Goal: Information Seeking & Learning: Understand process/instructions

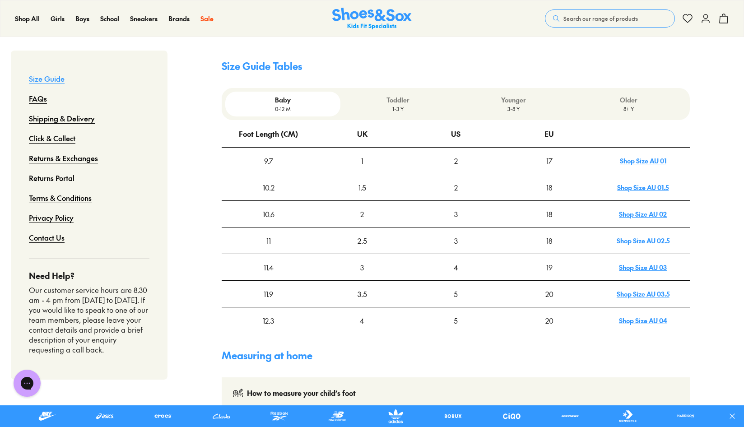
scroll to position [236, 0]
click at [395, 104] on p "1-3 Y" at bounding box center [398, 108] width 108 height 8
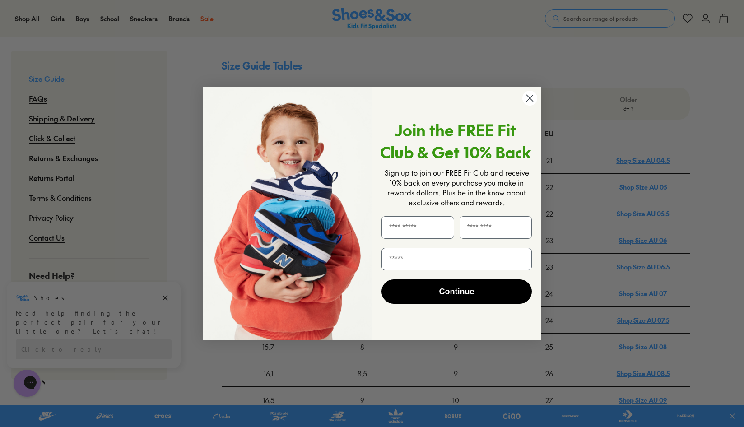
click at [531, 104] on circle "Close dialog" at bounding box center [529, 98] width 15 height 15
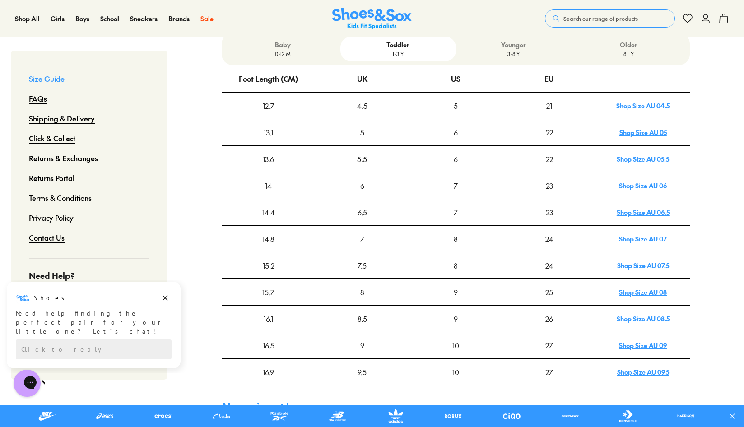
scroll to position [287, 0]
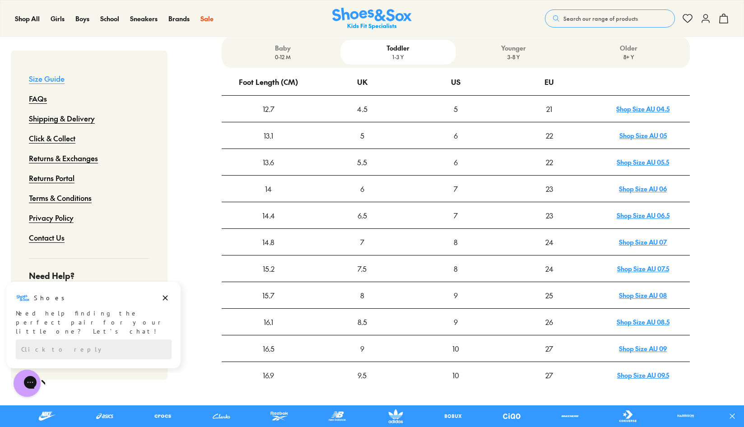
click at [295, 53] on p "0-12 M" at bounding box center [283, 57] width 108 height 8
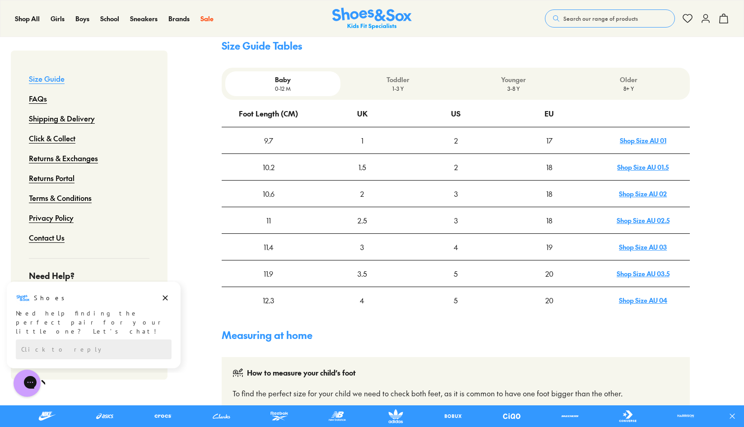
scroll to position [255, 0]
